Goal: Transaction & Acquisition: Download file/media

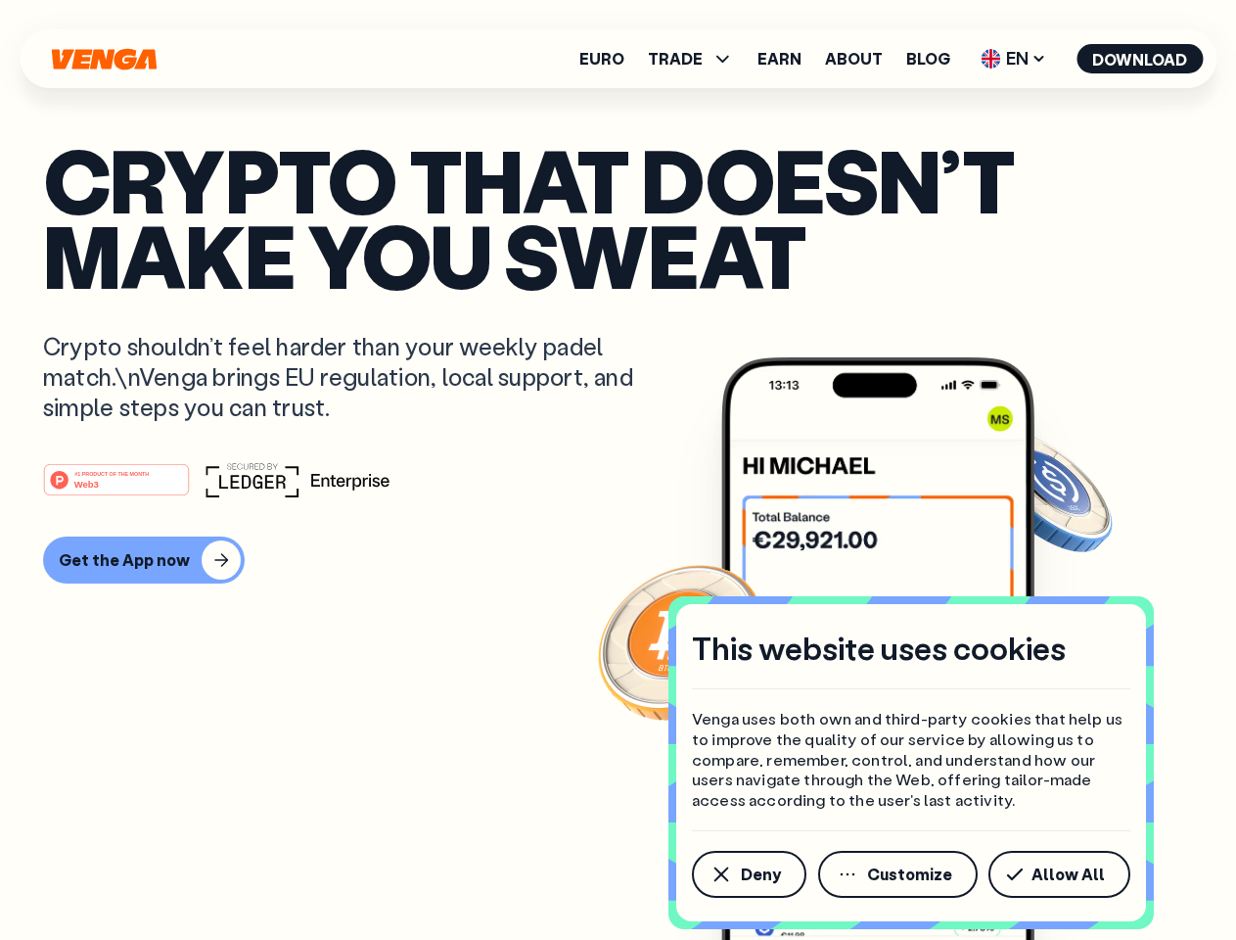
click at [618, 470] on div "#1 PRODUCT OF THE MONTH Web3" at bounding box center [618, 479] width 1150 height 35
click at [748, 874] on span "Deny" at bounding box center [761, 874] width 40 height 16
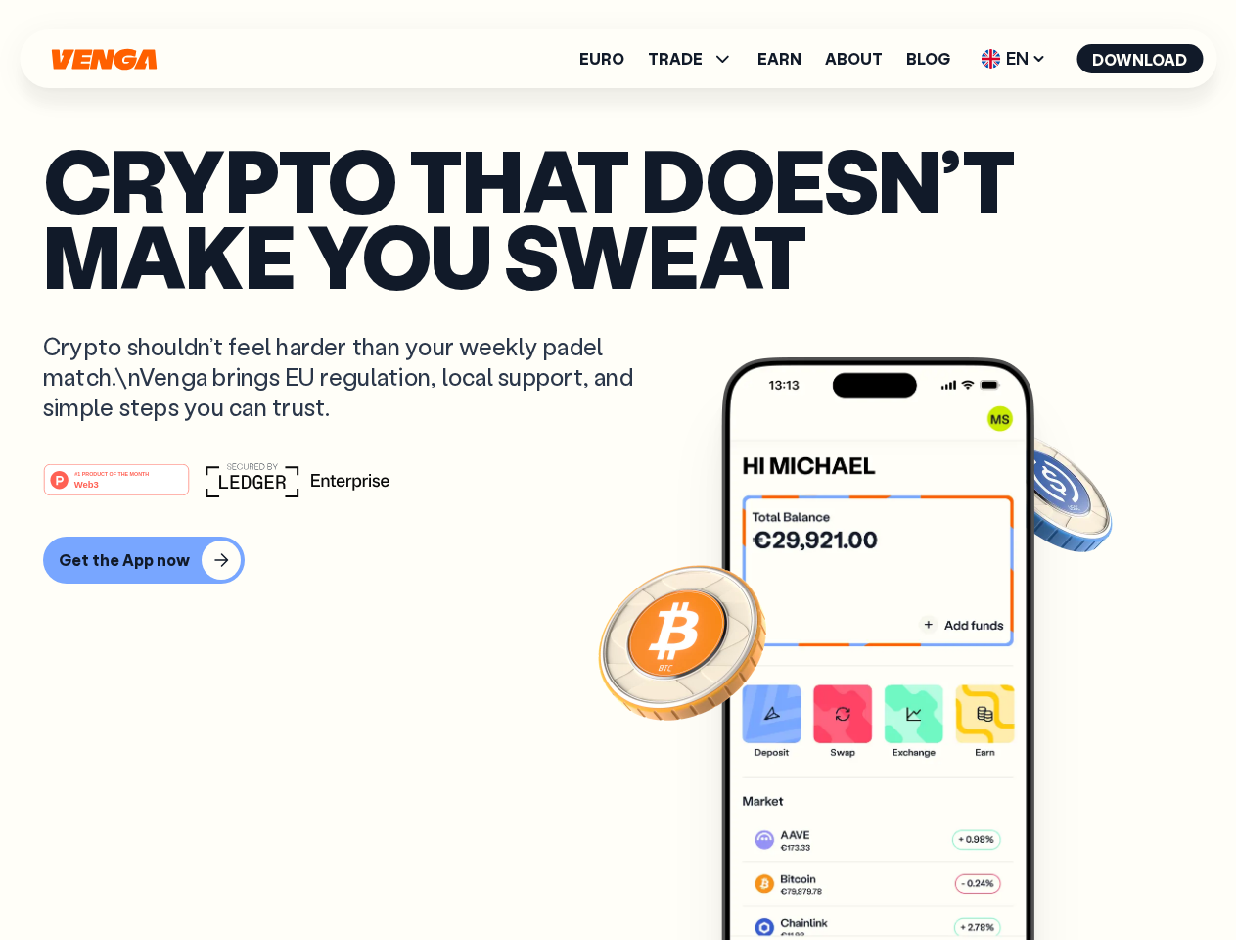
click at [899, 874] on img at bounding box center [877, 685] width 313 height 656
click at [1063, 874] on article "Crypto that doesn’t make you sweat Crypto shouldn’t feel harder than your weekl…" at bounding box center [618, 509] width 1150 height 734
click at [697, 59] on span "TRADE" at bounding box center [675, 59] width 55 height 16
click at [1014, 59] on span "EN" at bounding box center [1013, 58] width 79 height 31
click at [1140, 59] on button "Download" at bounding box center [1140, 58] width 126 height 29
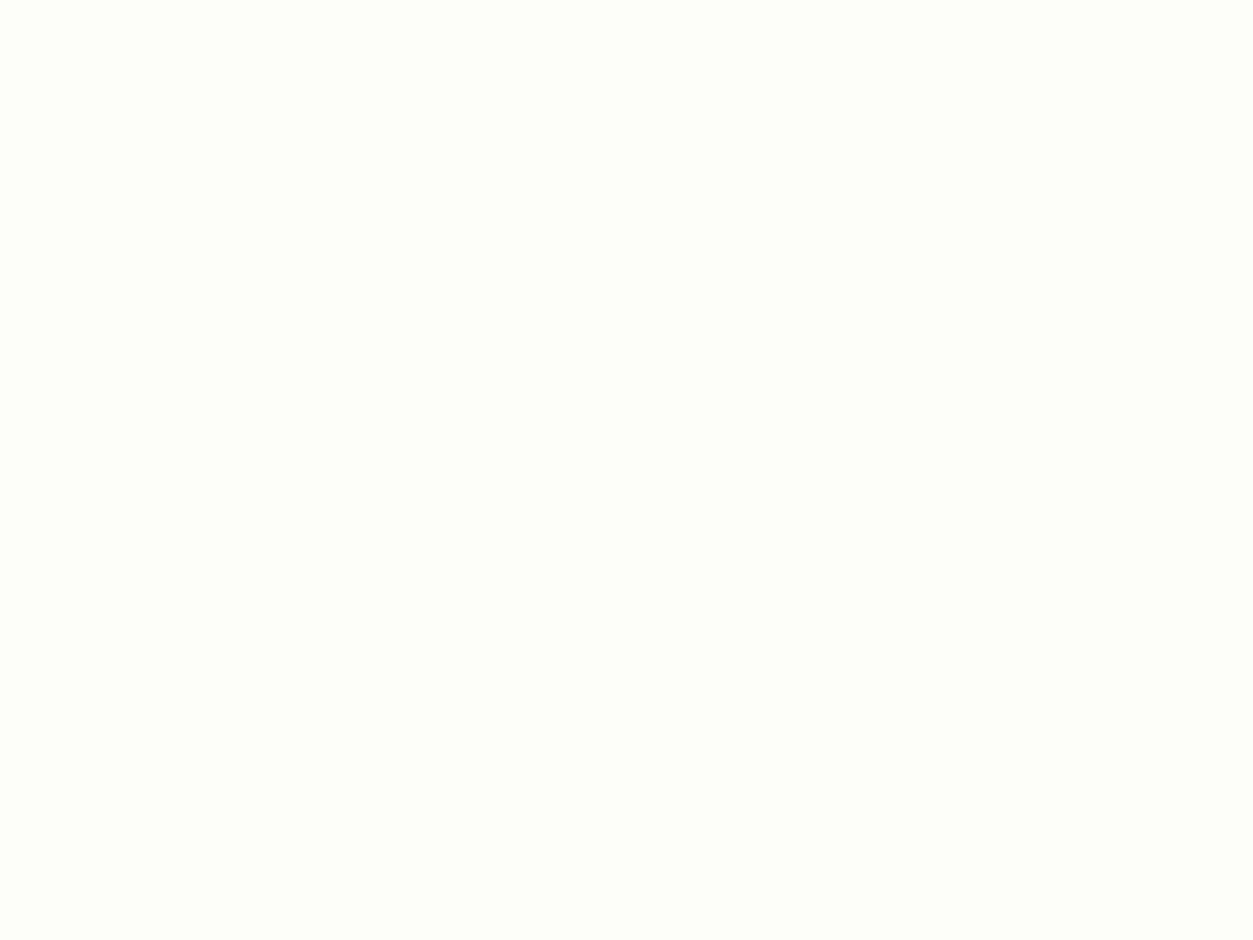
click at [141, 0] on html "This website uses cookies Venga uses both own and third-party cookies that help…" at bounding box center [626, 0] width 1253 height 0
click at [119, 0] on html "This website uses cookies Venga uses both own and third-party cookies that help…" at bounding box center [626, 0] width 1253 height 0
